Goal: Transaction & Acquisition: Subscribe to service/newsletter

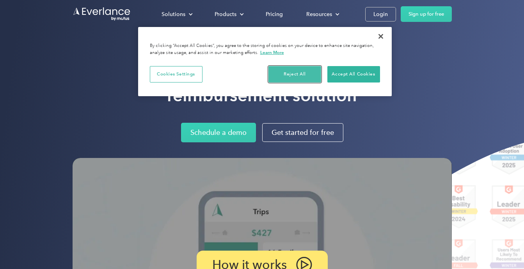
click at [301, 73] on button "Reject All" at bounding box center [295, 74] width 53 height 16
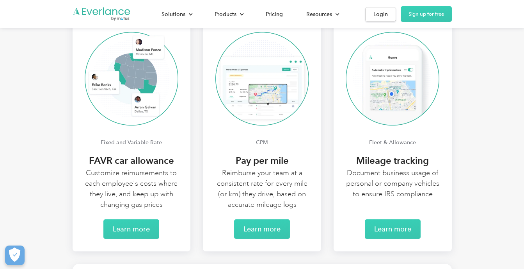
scroll to position [1546, 0]
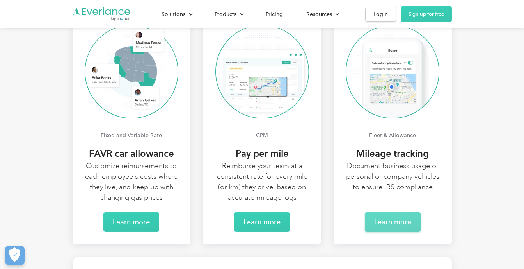
click at [388, 223] on link "Learn more" at bounding box center [393, 222] width 56 height 20
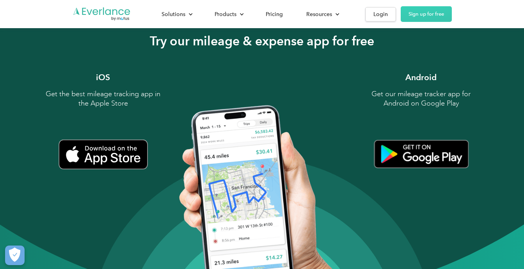
scroll to position [752, 0]
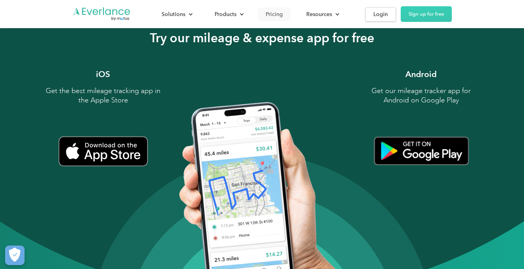
click at [275, 12] on div "Pricing" at bounding box center [274, 14] width 17 height 10
